Goal: Transaction & Acquisition: Book appointment/travel/reservation

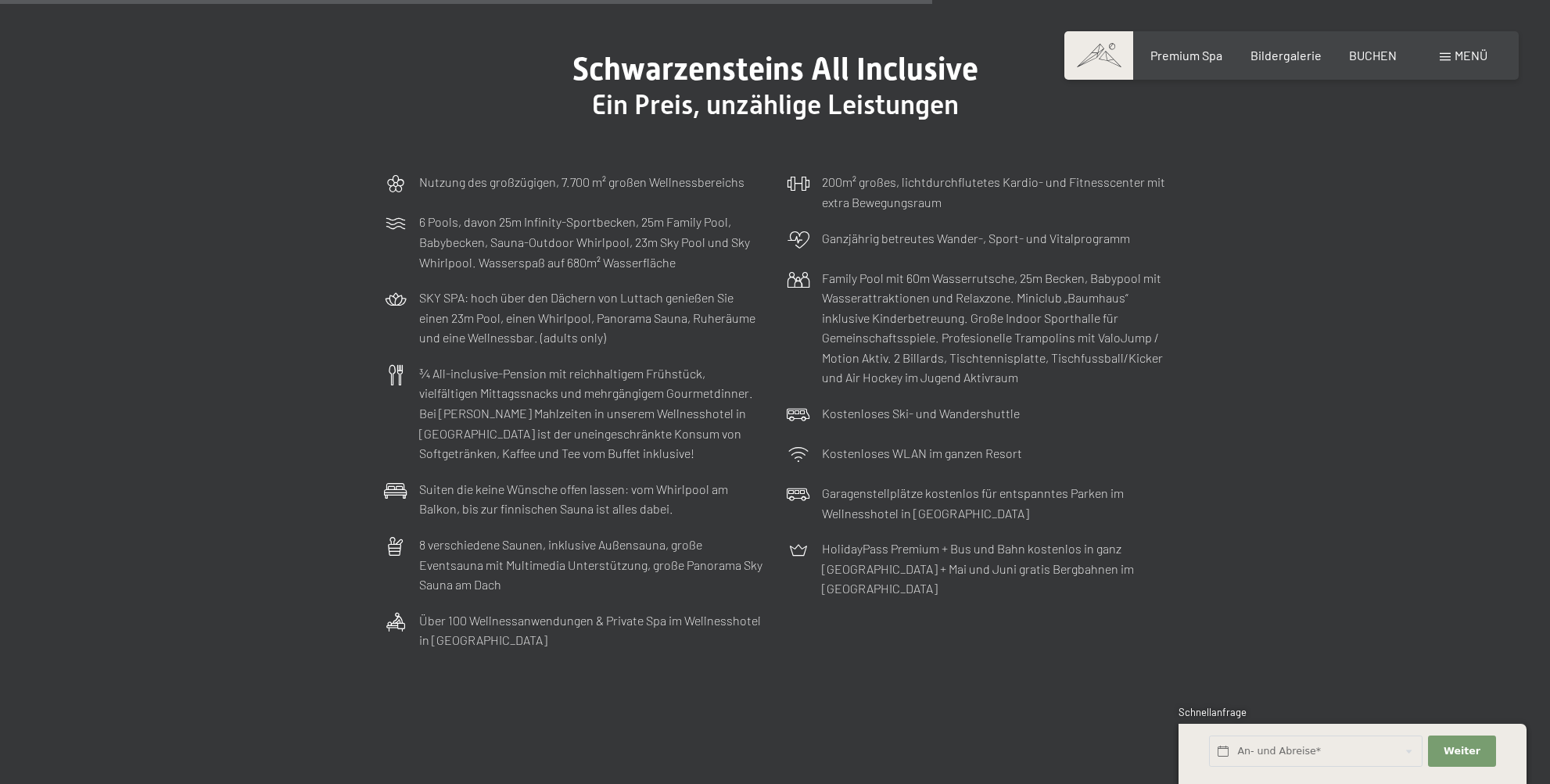
scroll to position [5005, 0]
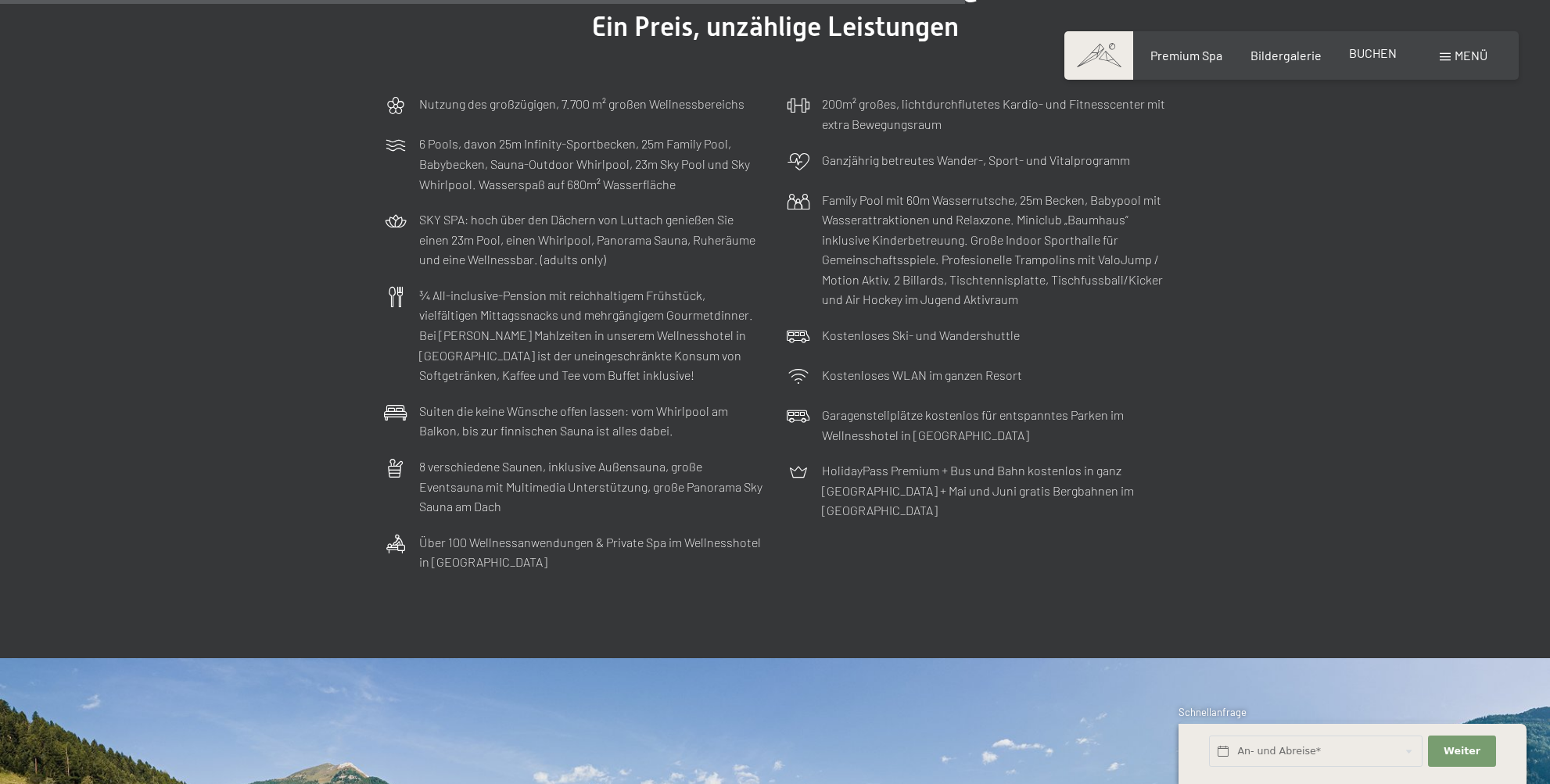
click at [1359, 51] on span "BUCHEN" at bounding box center [1372, 52] width 48 height 14
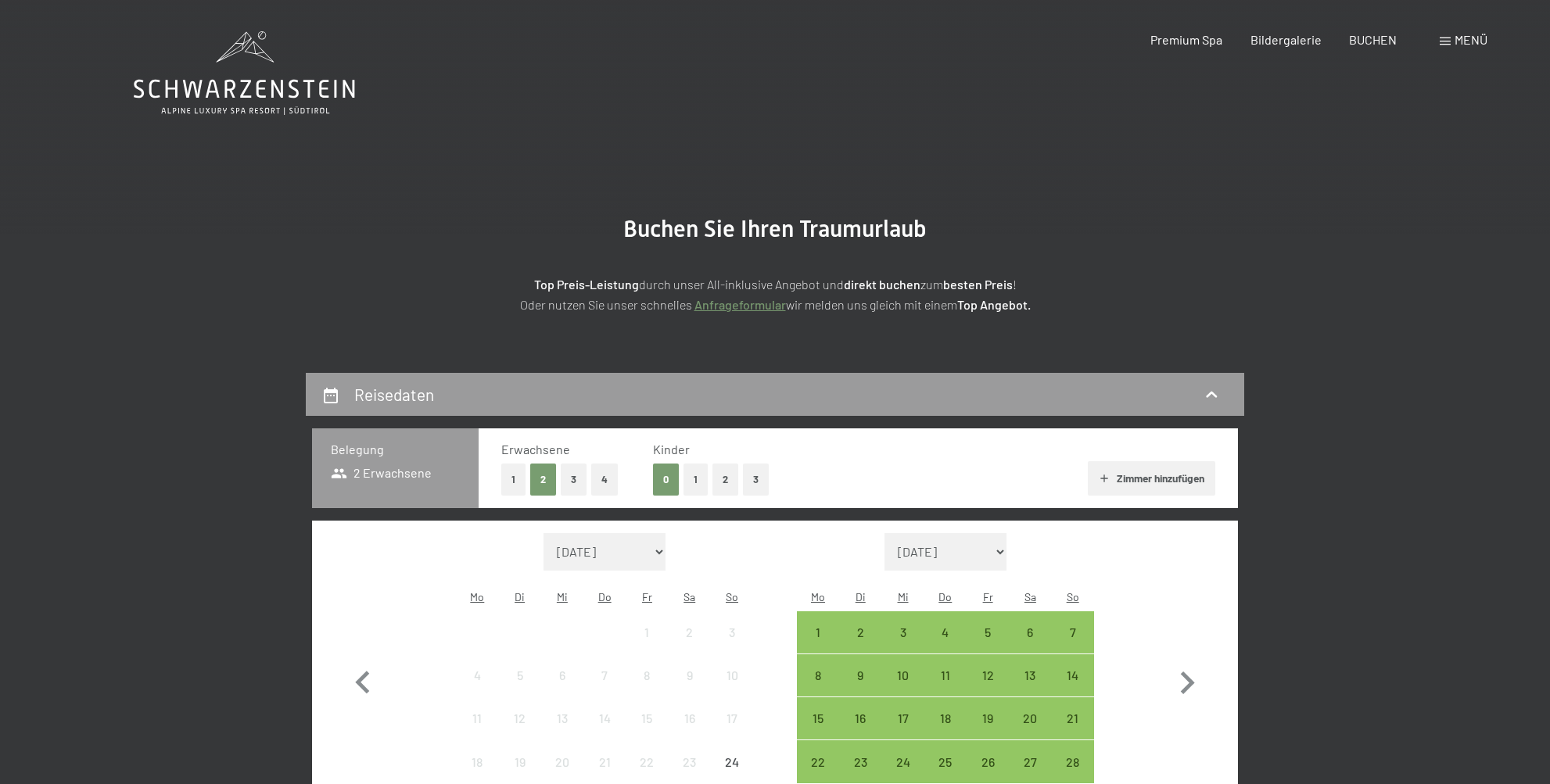
click at [1108, 479] on button "Zimmer hinzufügen" at bounding box center [1151, 479] width 127 height 34
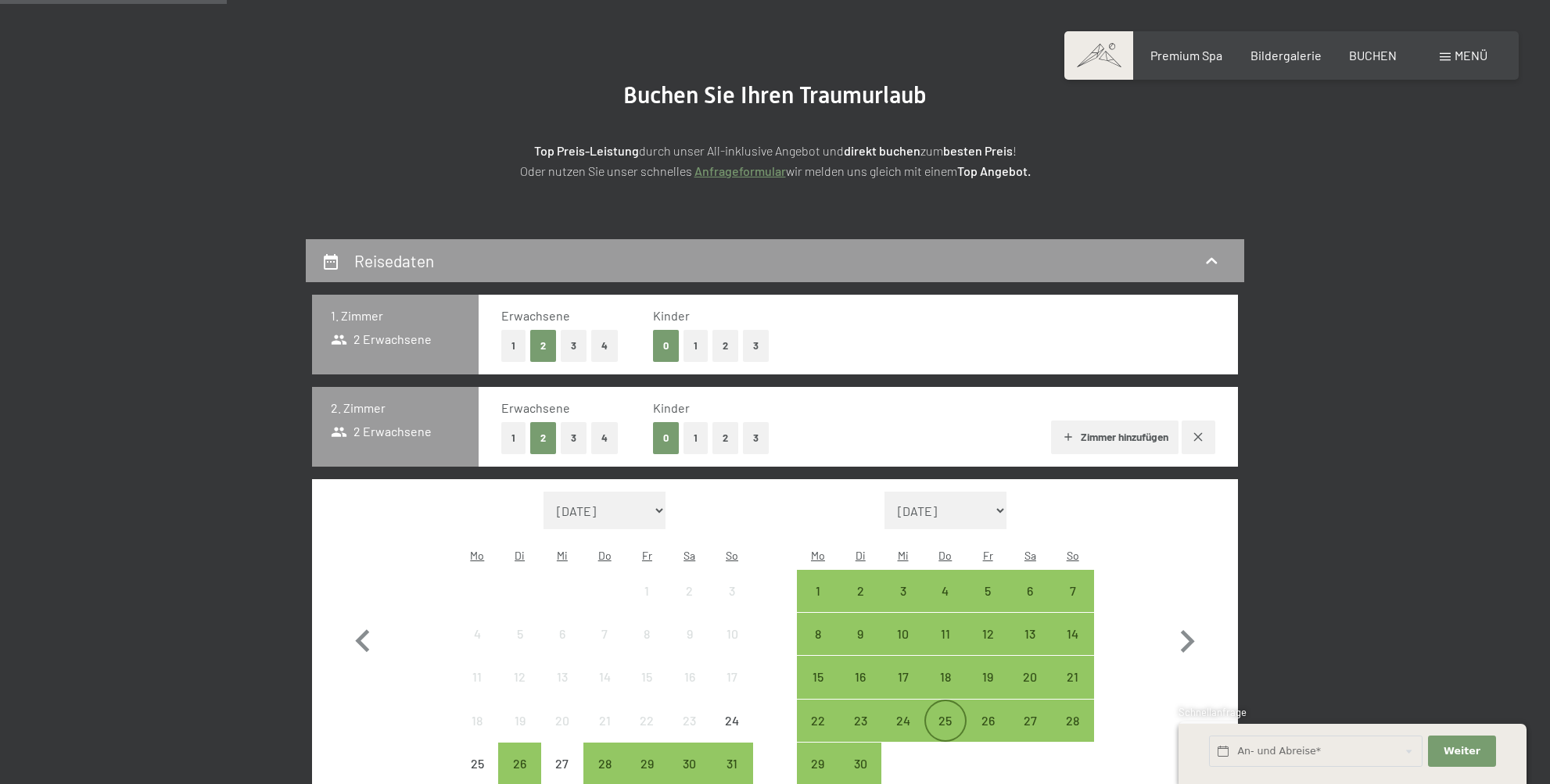
scroll to position [249, 0]
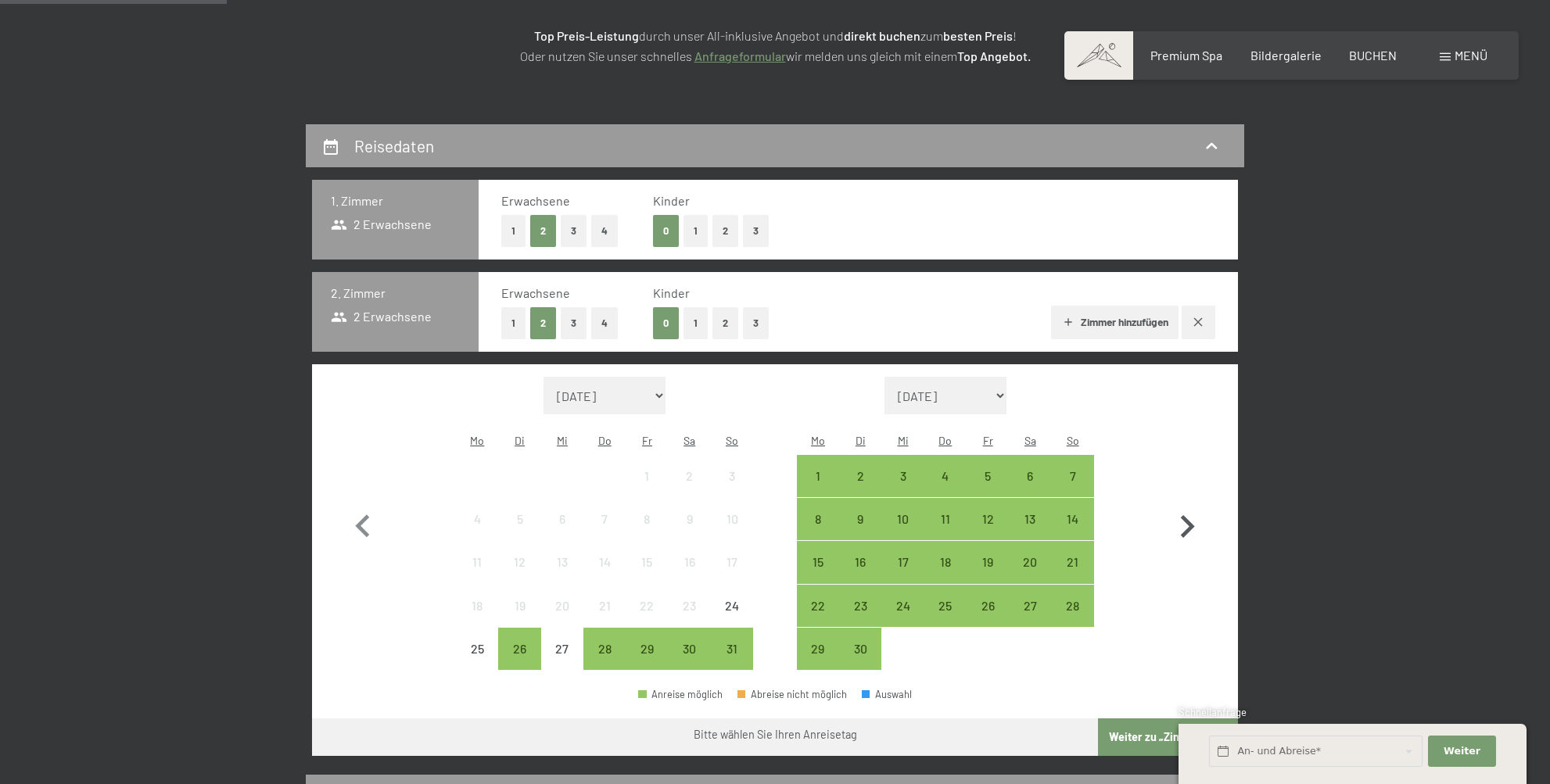
click at [1183, 508] on icon "button" at bounding box center [1187, 527] width 45 height 45
select select "2025-09-01"
select select "2025-10-01"
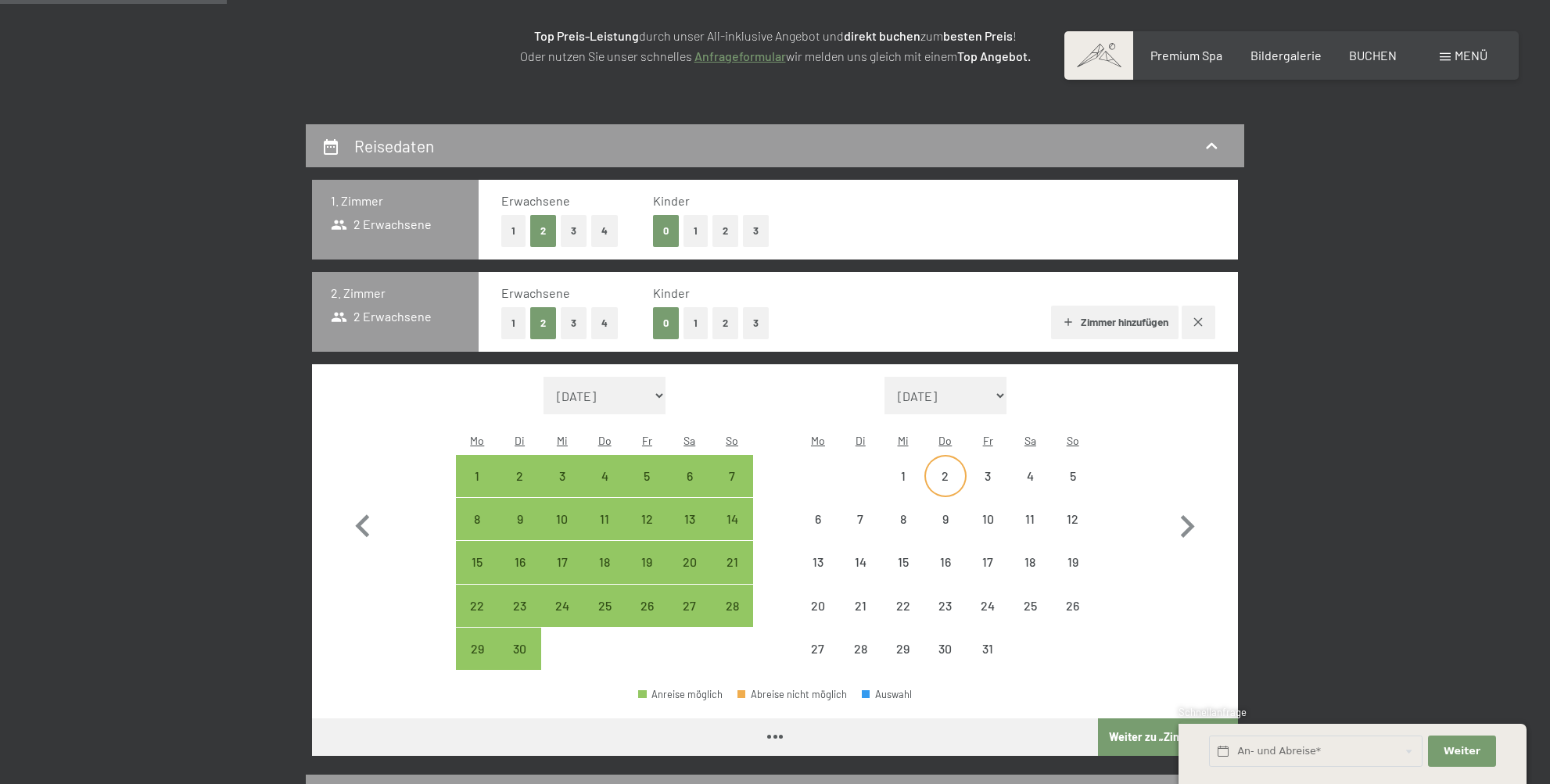
select select "2025-09-01"
select select "2025-10-01"
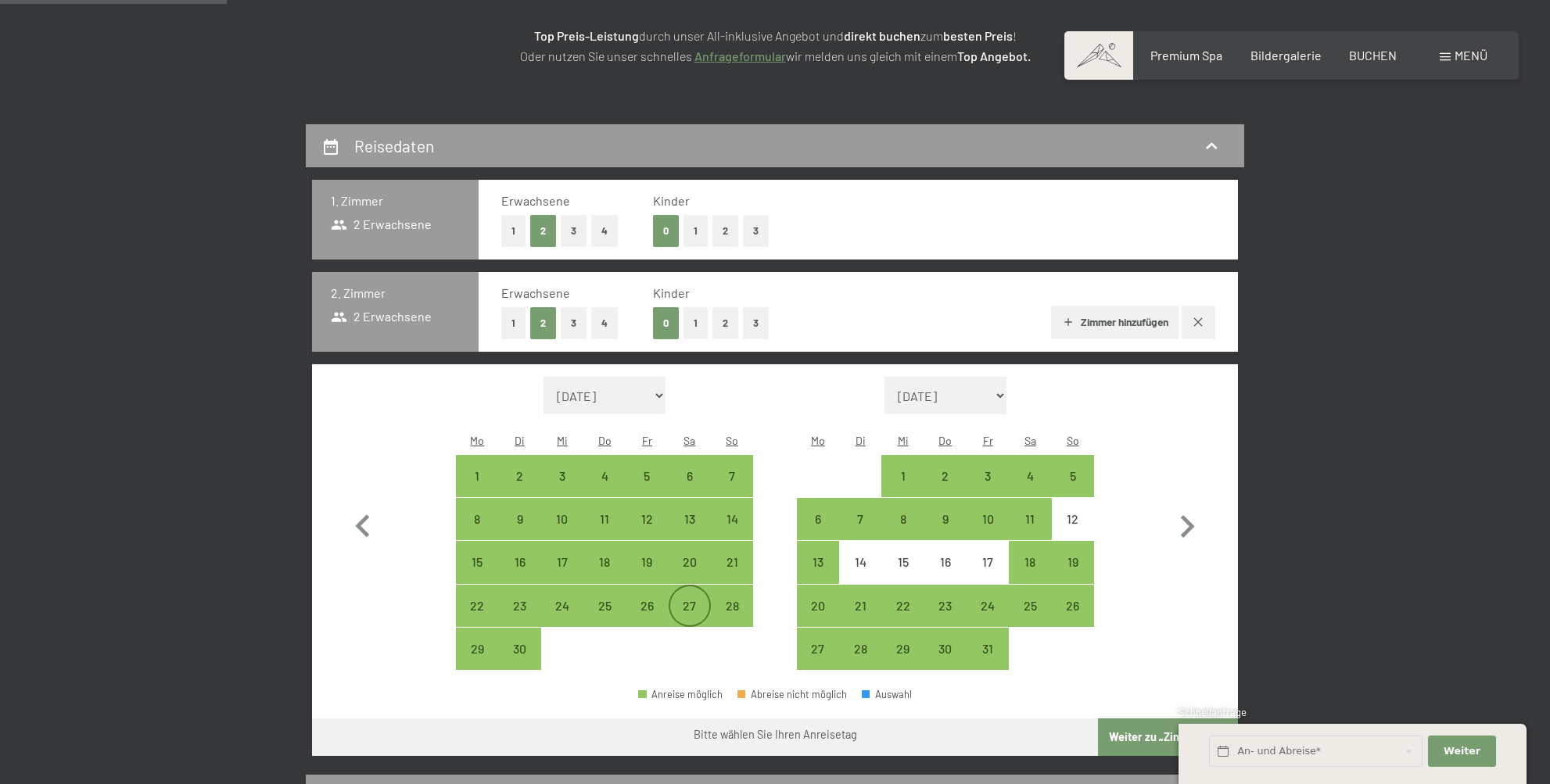
click at [699, 600] on div "27" at bounding box center [689, 619] width 39 height 39
select select "2025-09-01"
select select "2025-10-01"
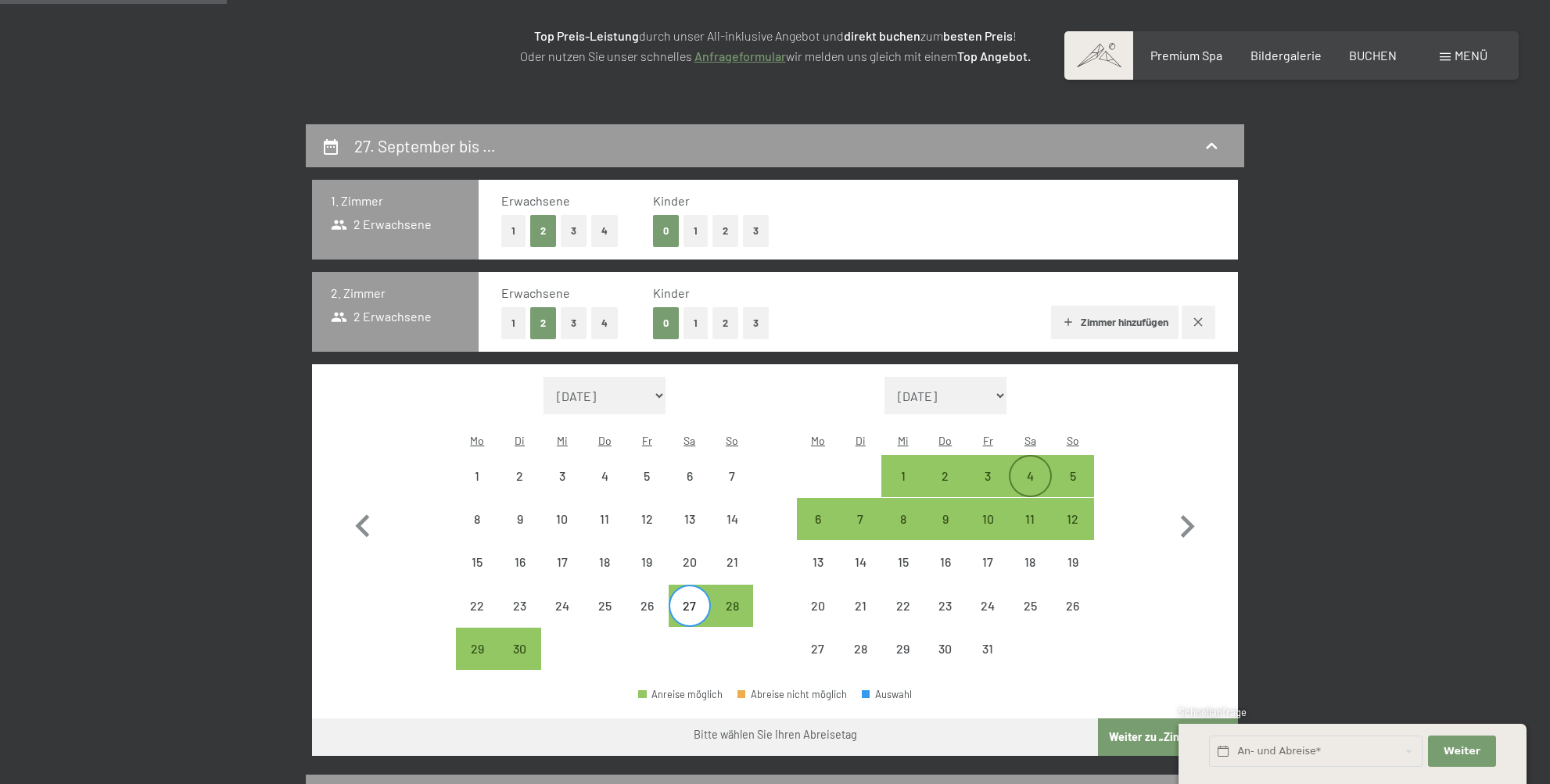
click at [1037, 470] on div "4" at bounding box center [1029, 489] width 39 height 39
select select "2025-09-01"
select select "2025-10-01"
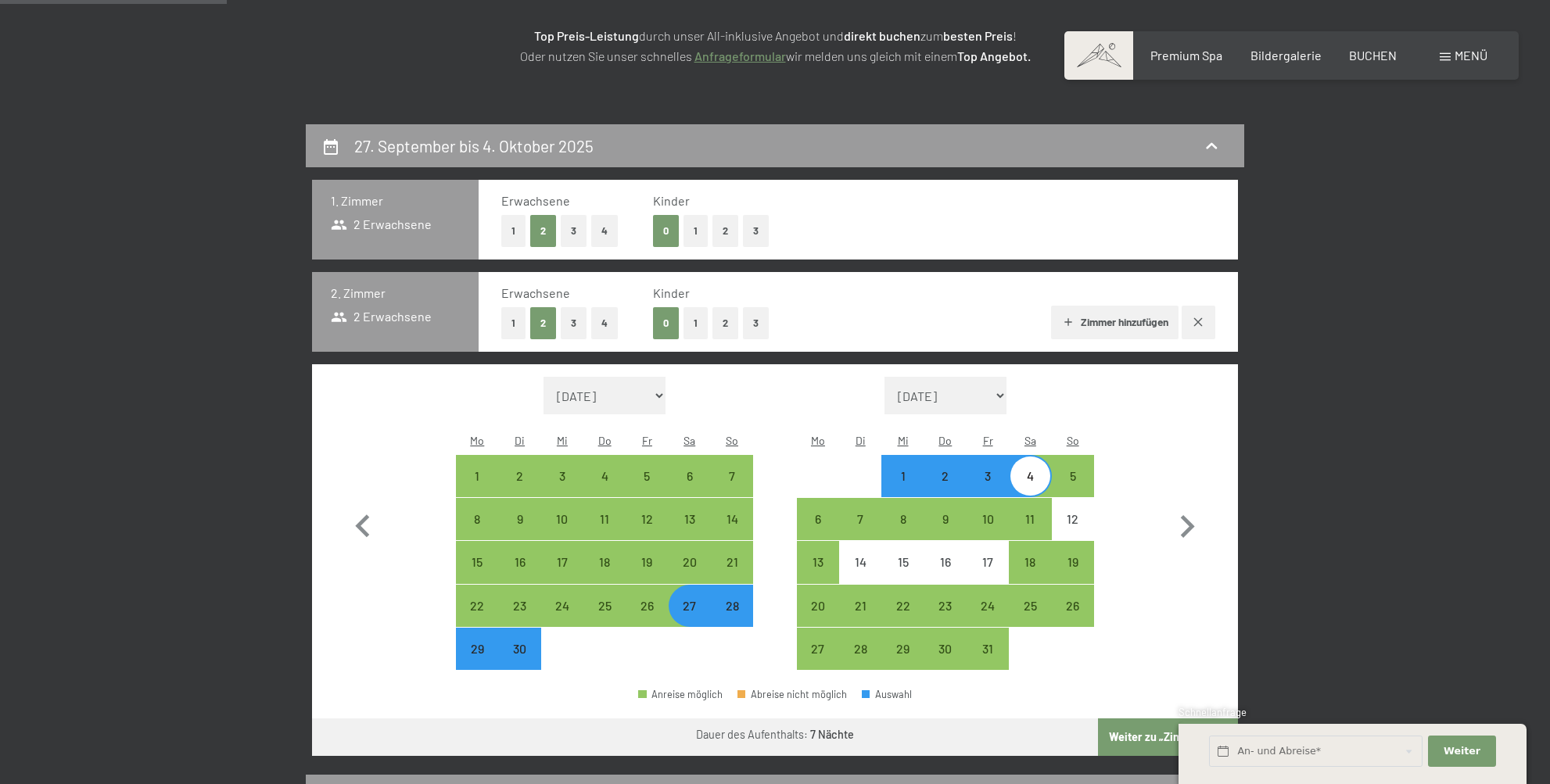
click at [1035, 470] on div "4" at bounding box center [1029, 489] width 39 height 39
select select "2025-09-01"
select select "2025-10-01"
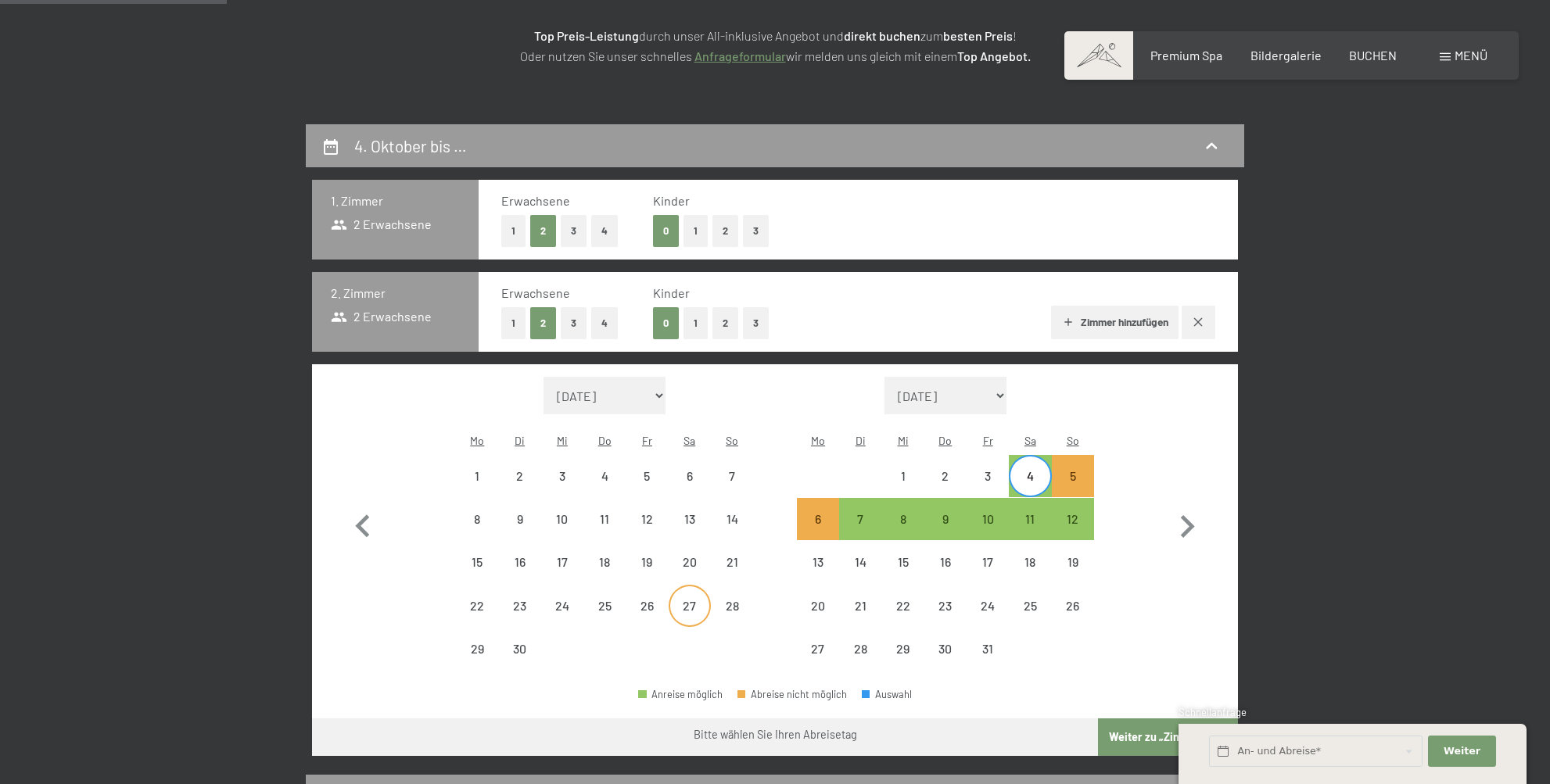
click at [681, 600] on div "27" at bounding box center [689, 619] width 39 height 39
select select "2025-09-01"
select select "2025-10-01"
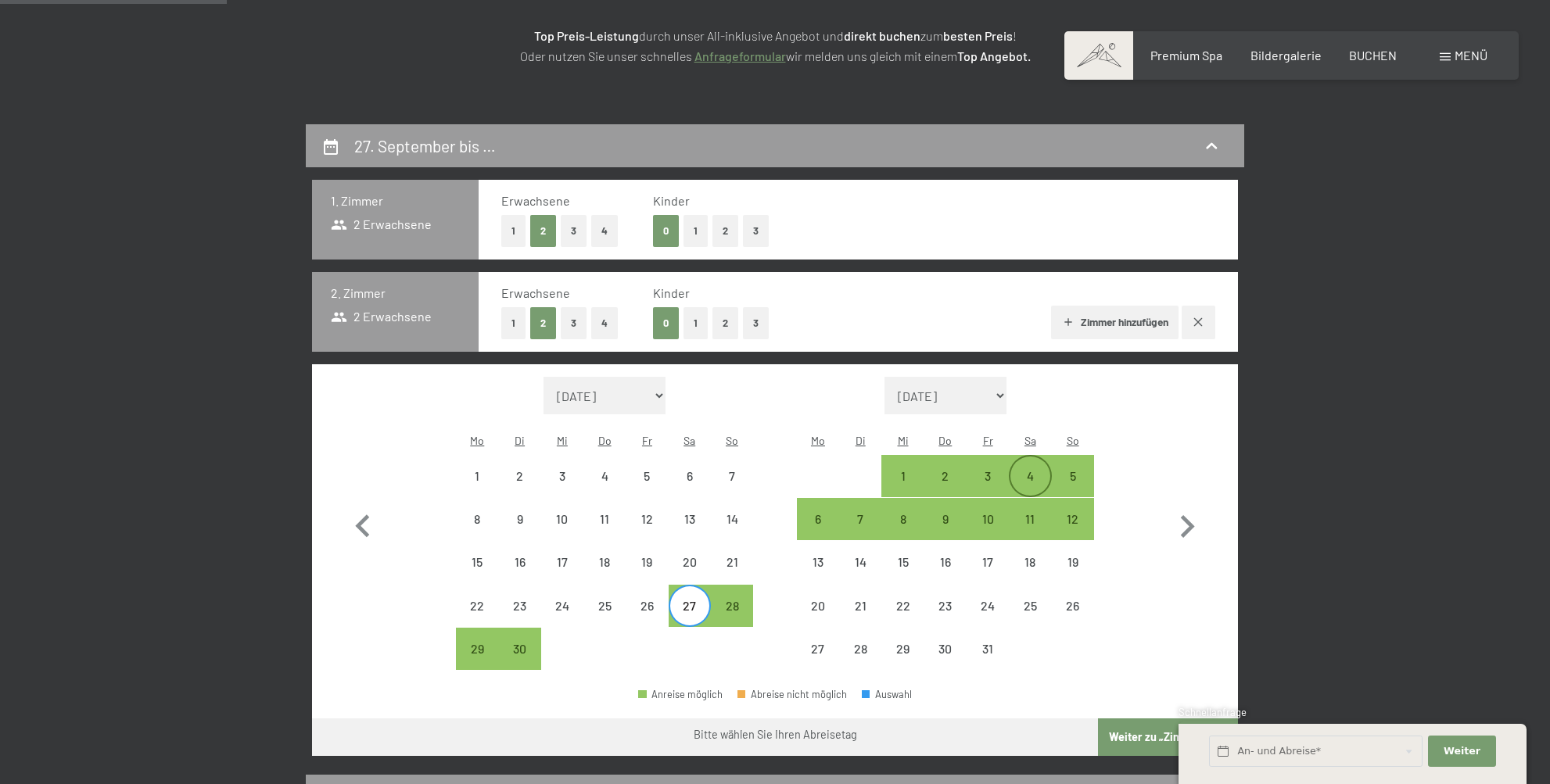
click at [1038, 470] on div "4" at bounding box center [1029, 489] width 39 height 39
select select "2025-09-01"
select select "2025-10-01"
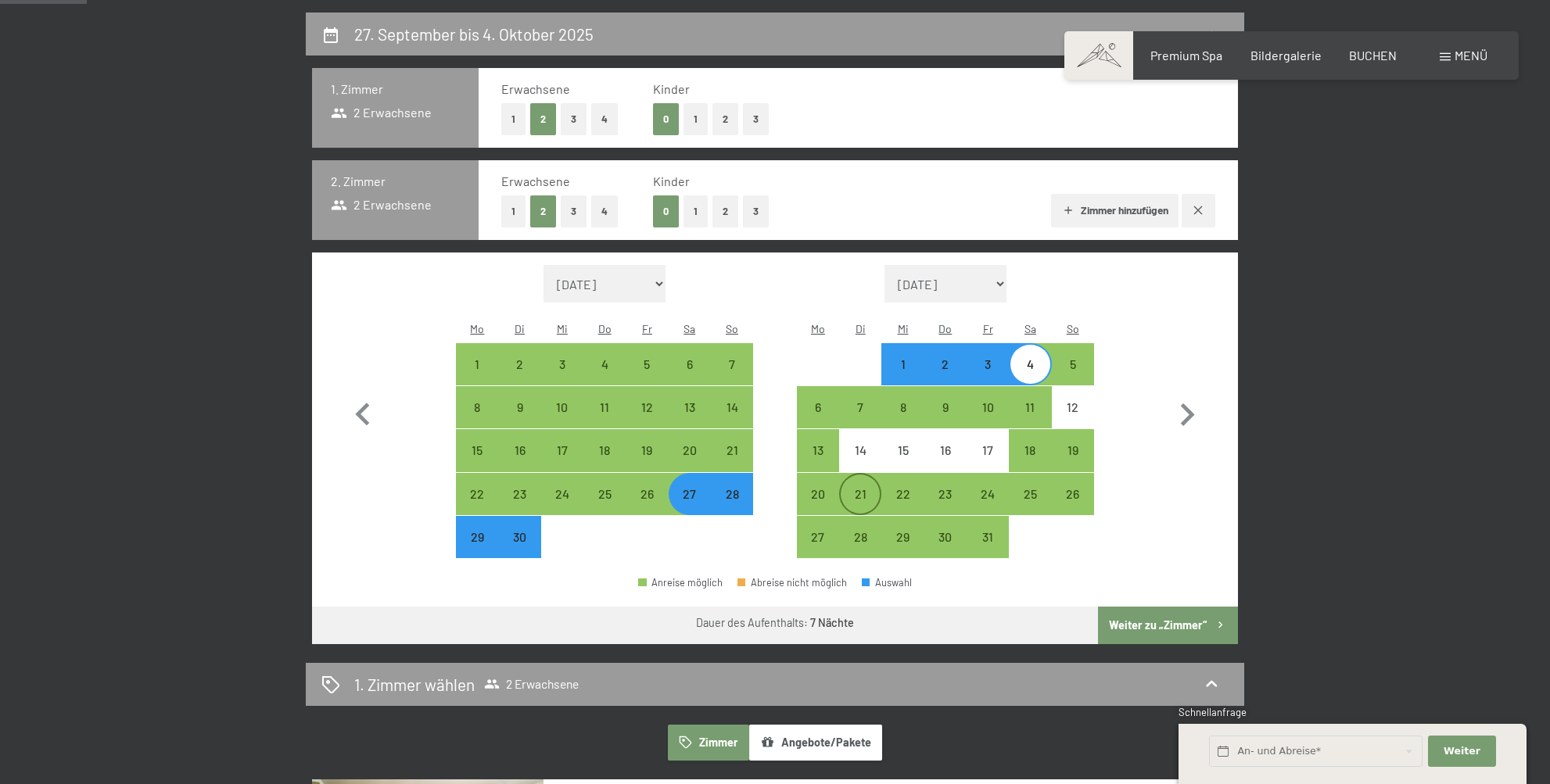
scroll to position [368, 0]
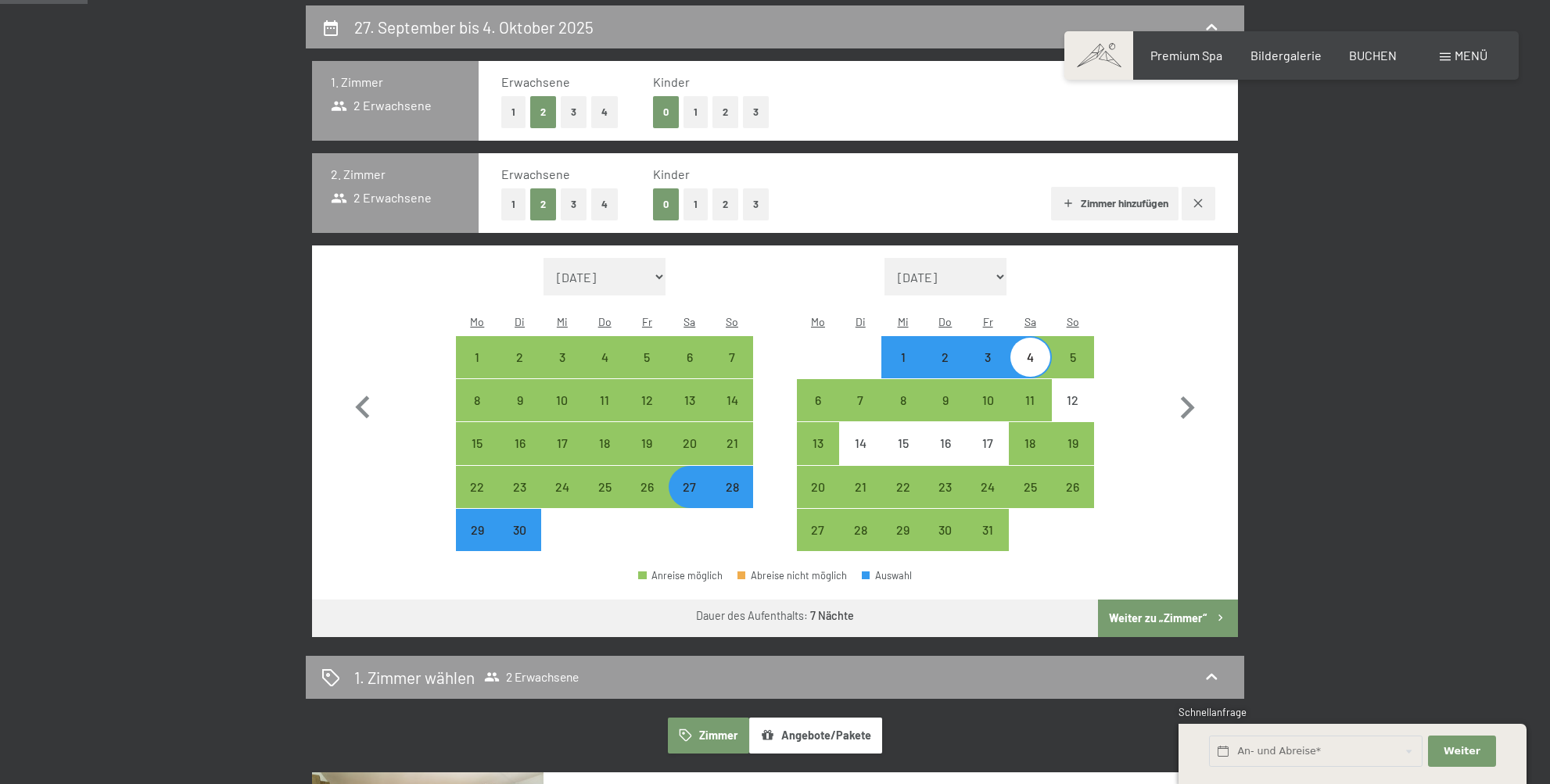
click at [948, 351] on div "2" at bounding box center [945, 370] width 39 height 39
select select "2025-09-01"
select select "2025-10-01"
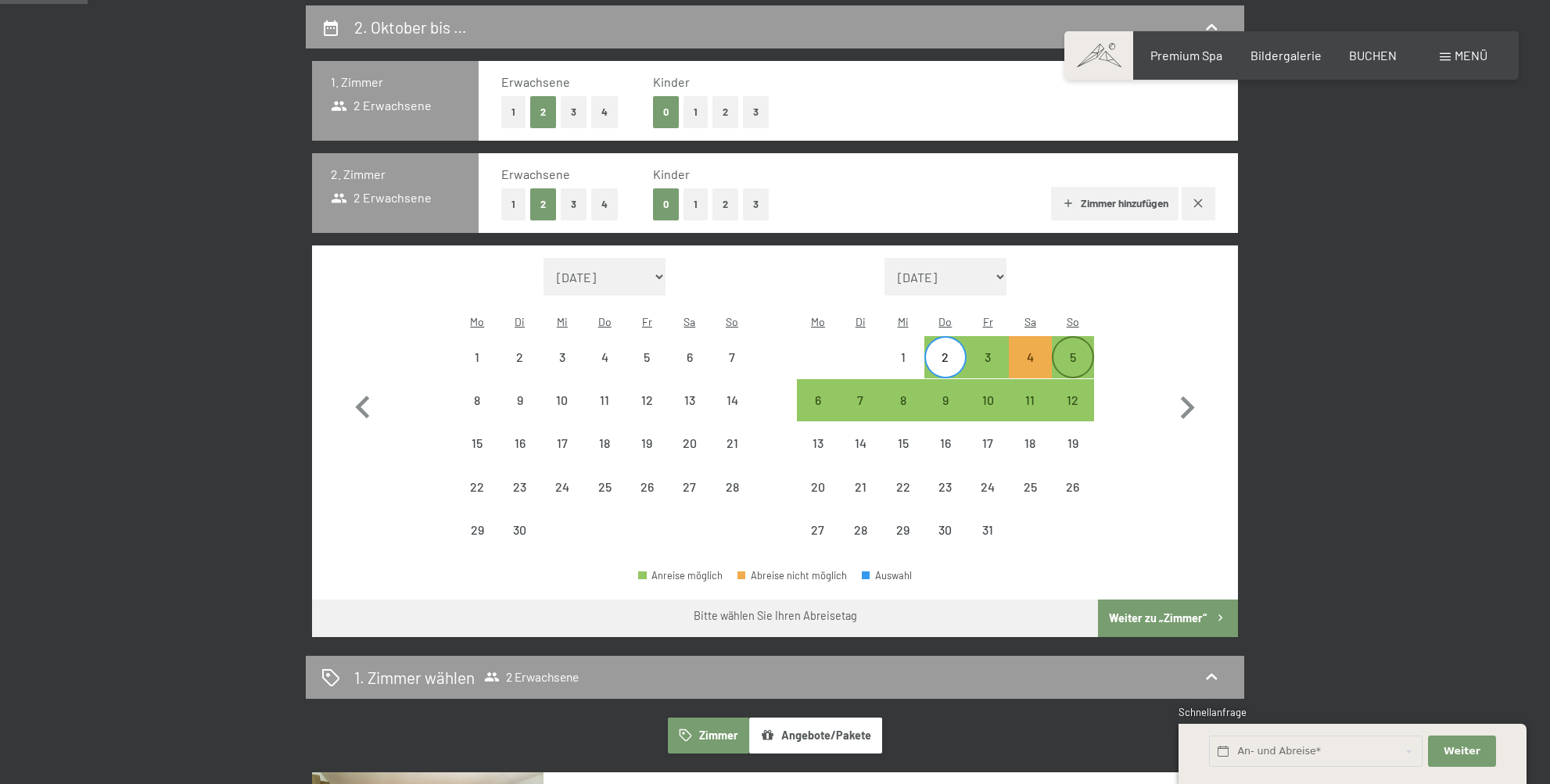
click at [1074, 351] on div "5" at bounding box center [1072, 370] width 39 height 39
select select "2025-09-01"
select select "2025-10-01"
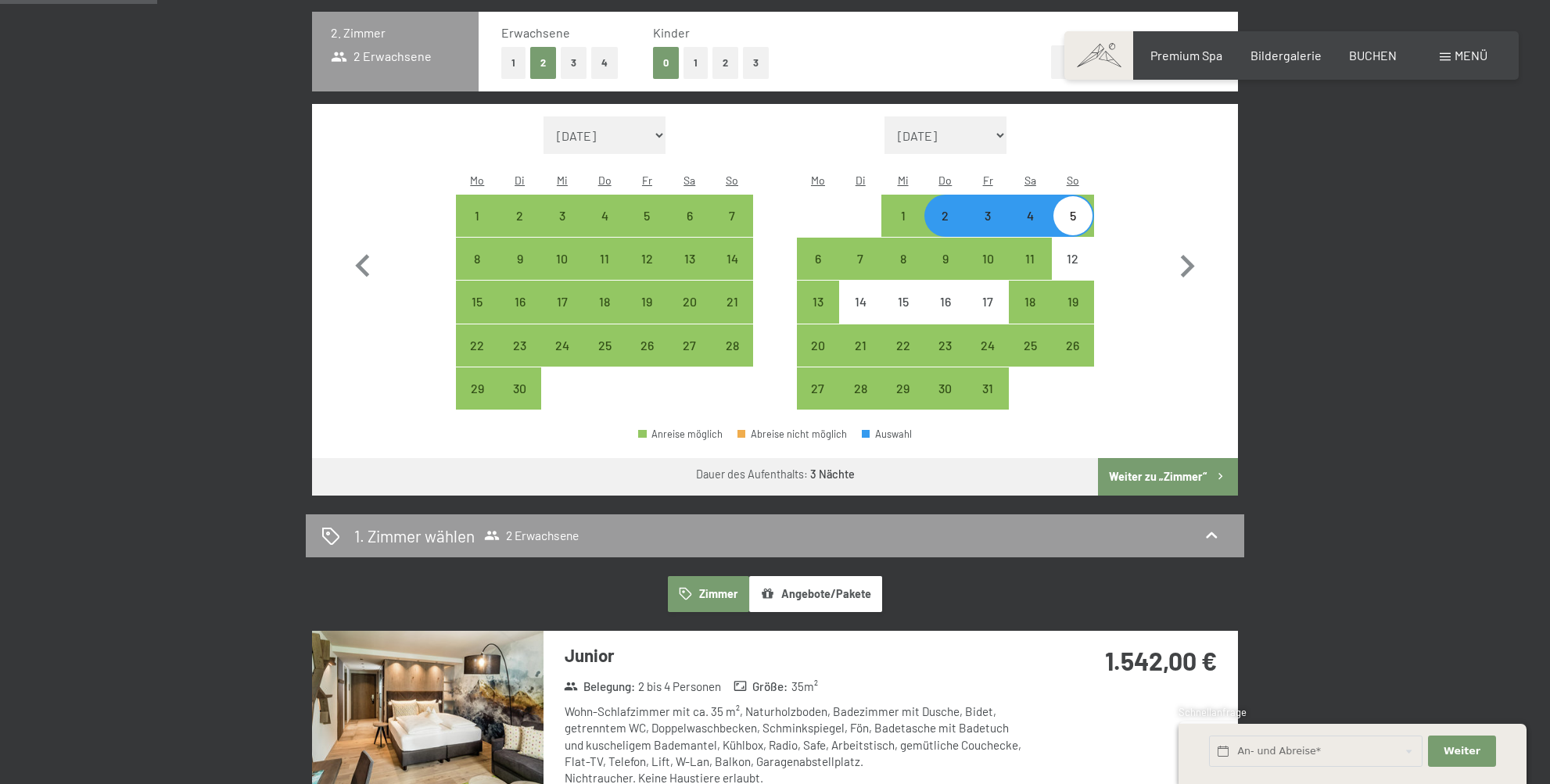
scroll to position [494, 0]
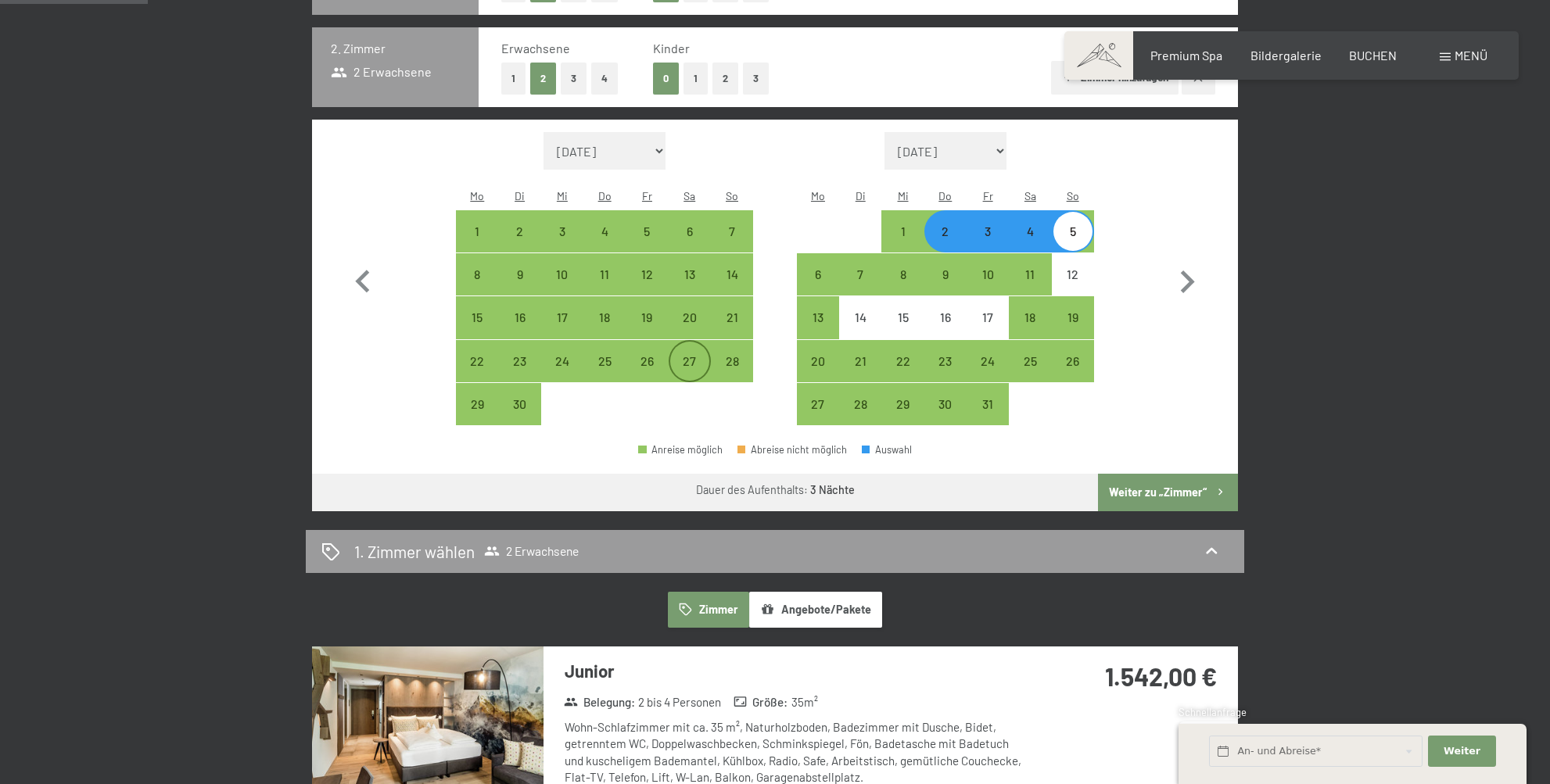
click at [686, 355] on div "27" at bounding box center [689, 374] width 39 height 39
select select "2025-09-01"
select select "2025-10-01"
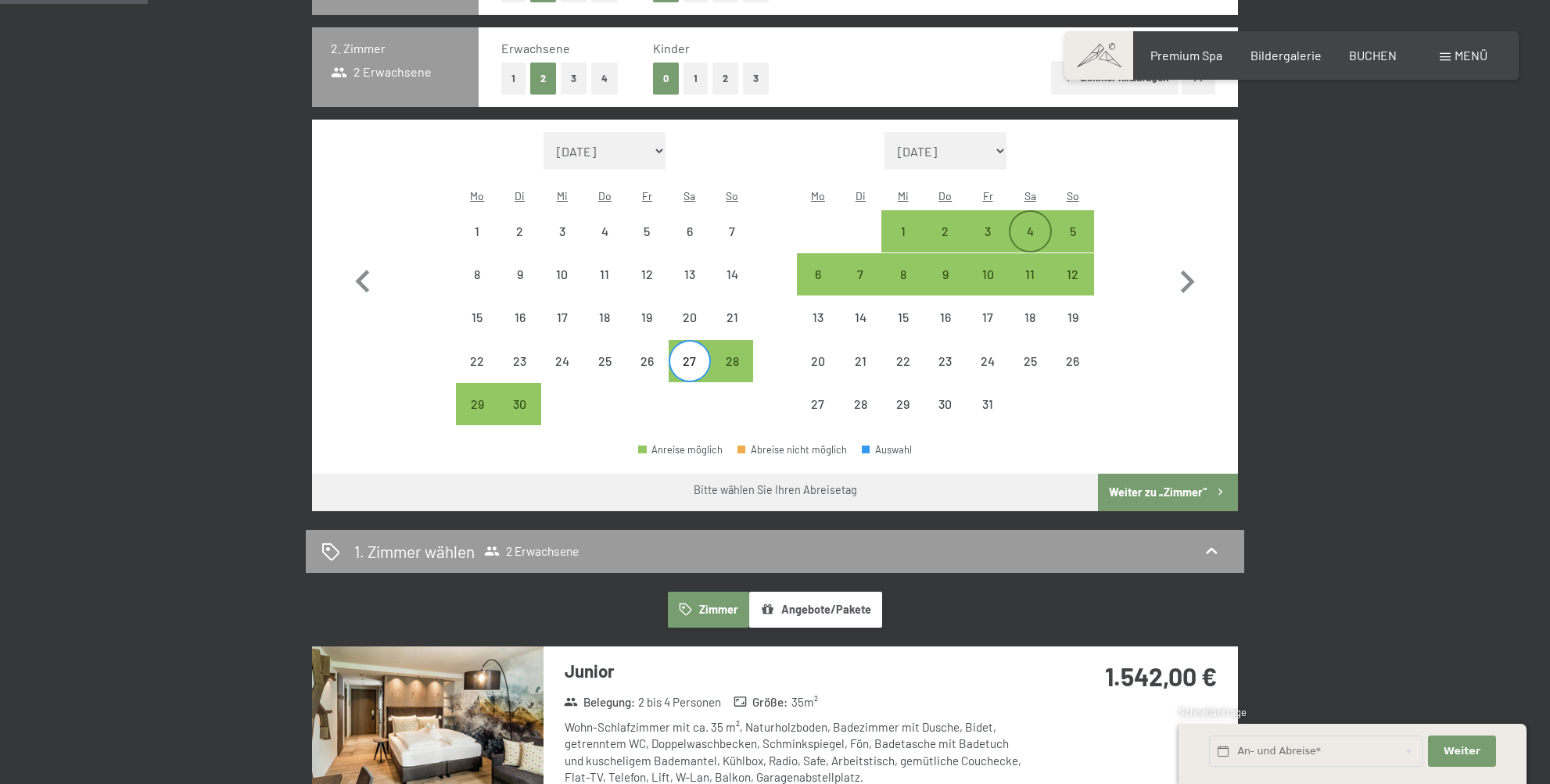
click at [1041, 225] on div "4" at bounding box center [1029, 244] width 39 height 39
select select "2025-09-01"
select select "2025-10-01"
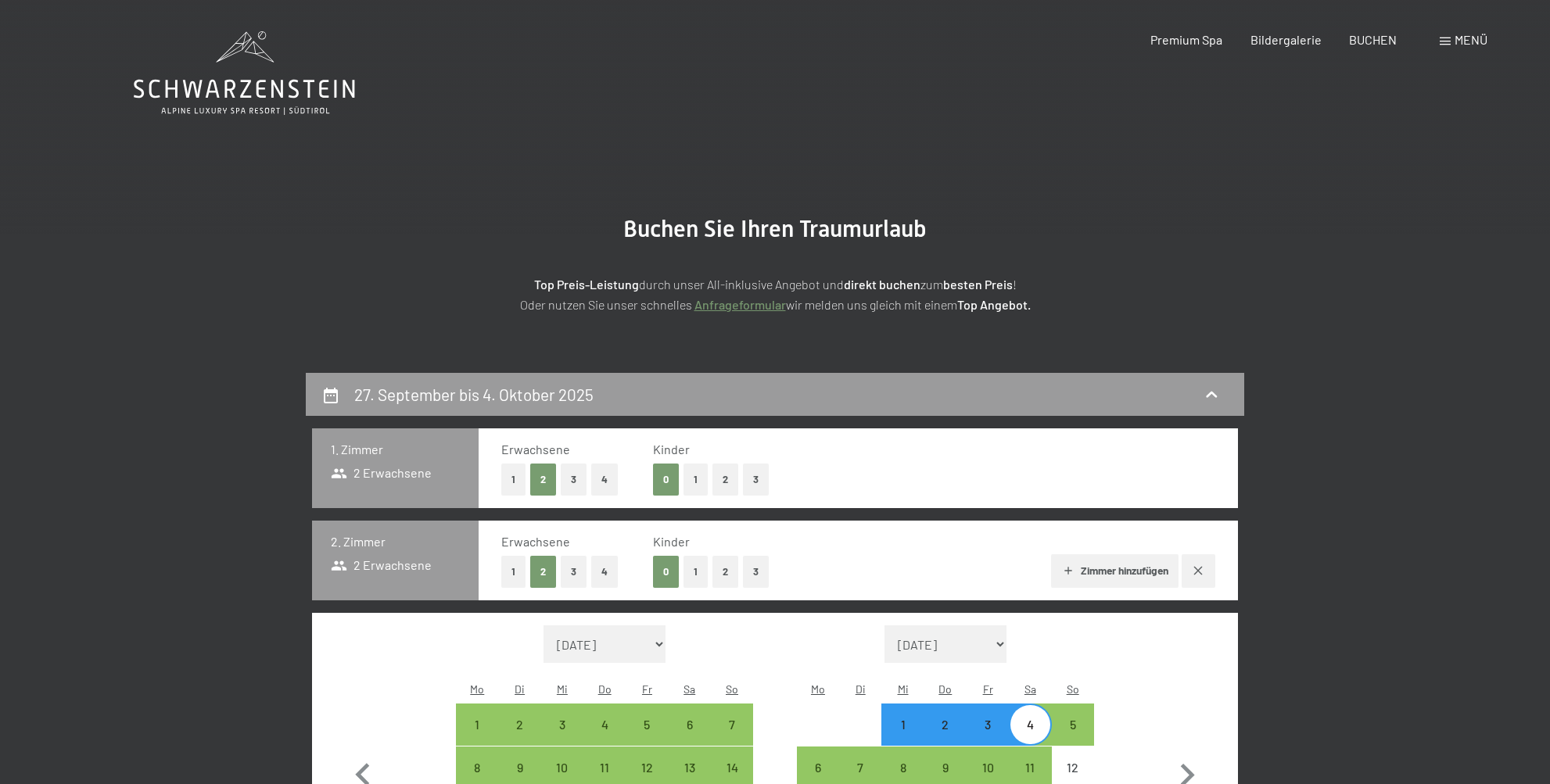
scroll to position [0, 0]
